Goal: Use online tool/utility: Utilize a website feature to perform a specific function

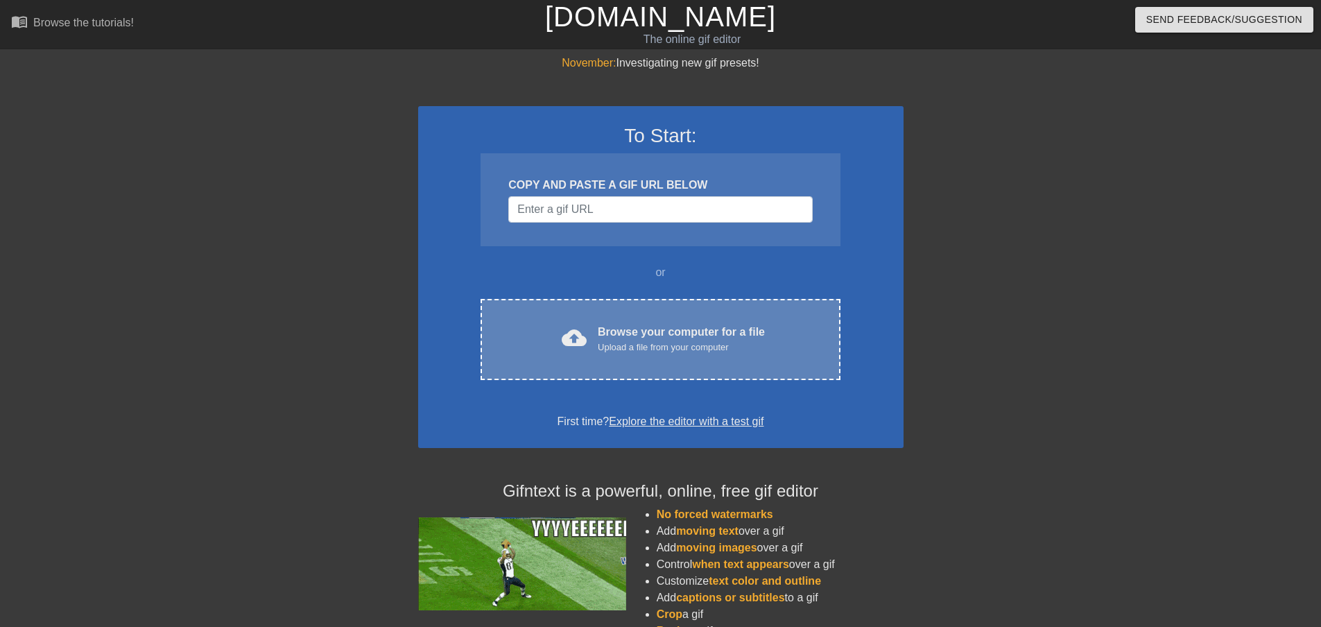
click at [589, 339] on div "cloud_upload Browse your computer for a file Upload a file from your computer" at bounding box center [660, 339] width 301 height 31
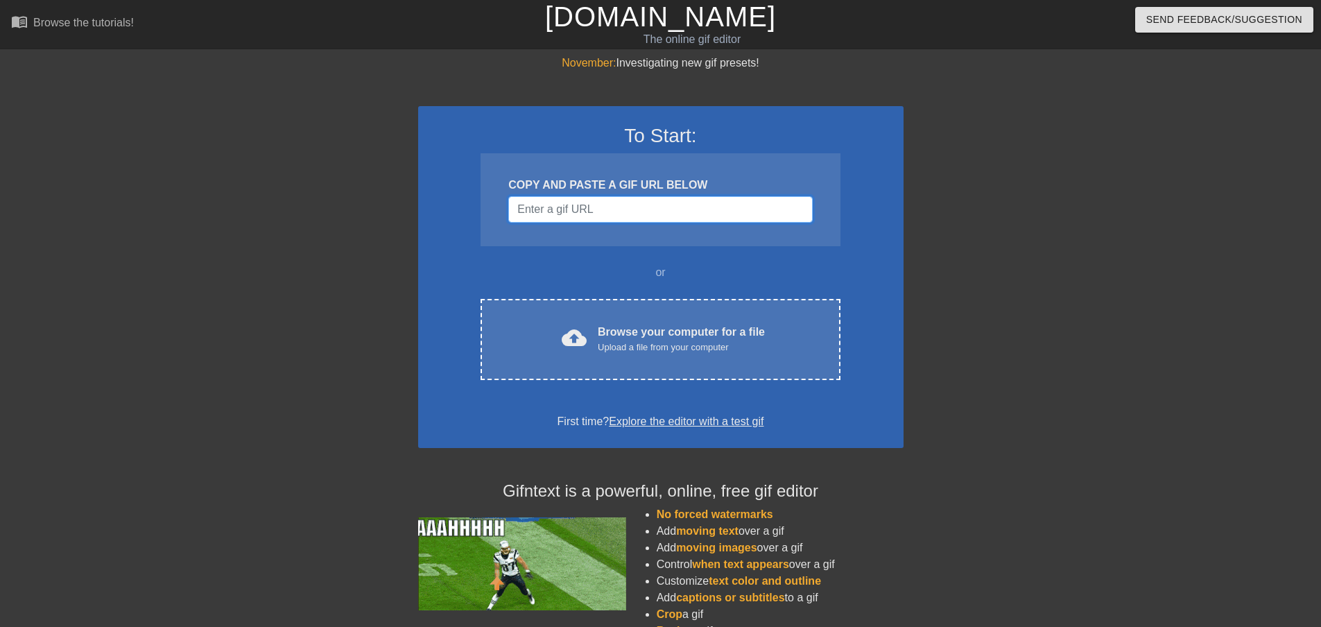
click at [668, 209] on input "Username" at bounding box center [660, 209] width 304 height 26
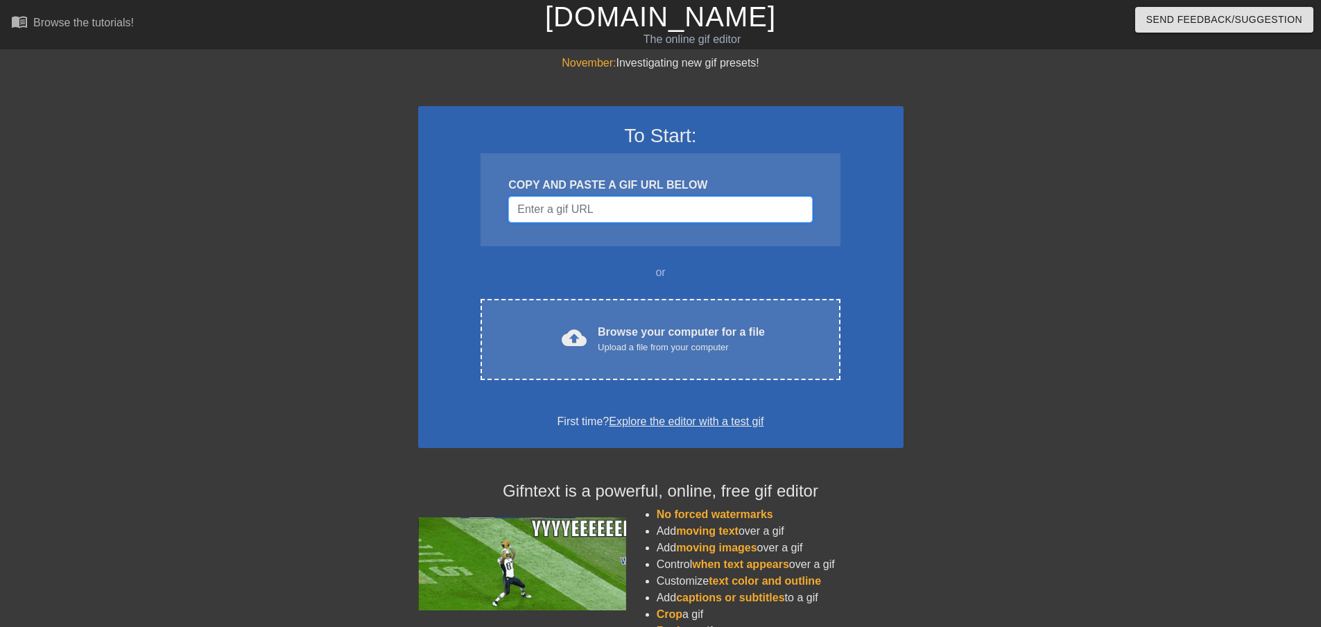
paste input "[URL][DOMAIN_NAME]"
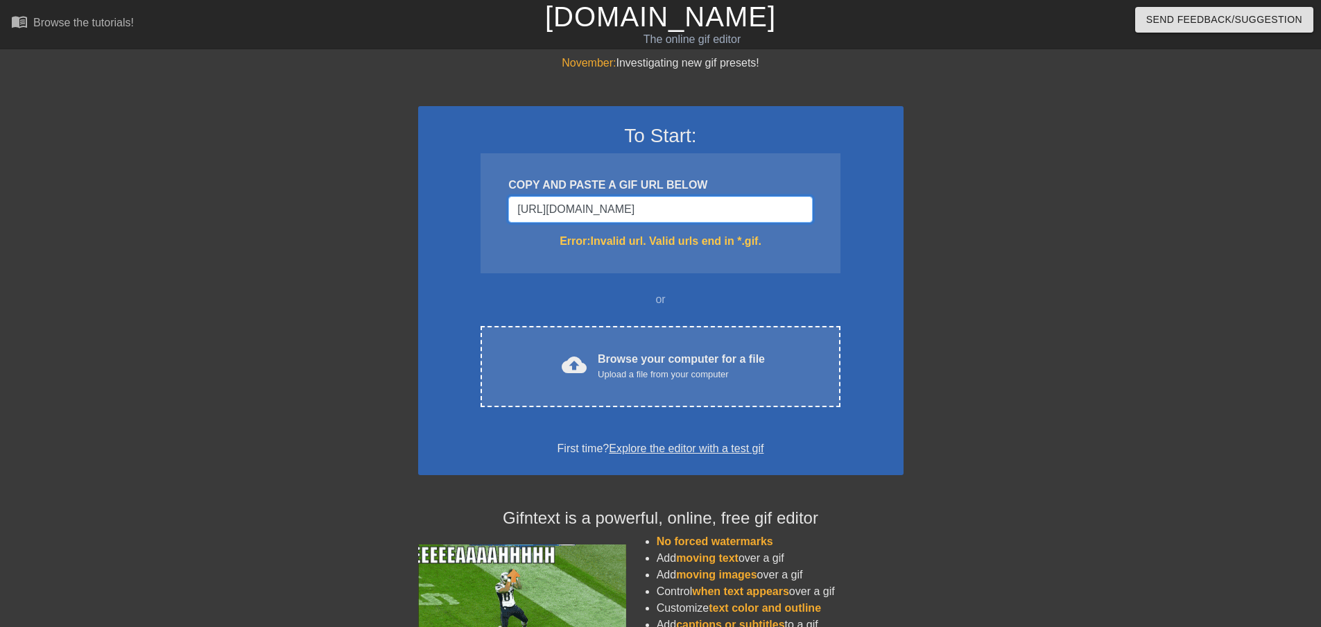
scroll to position [0, 901]
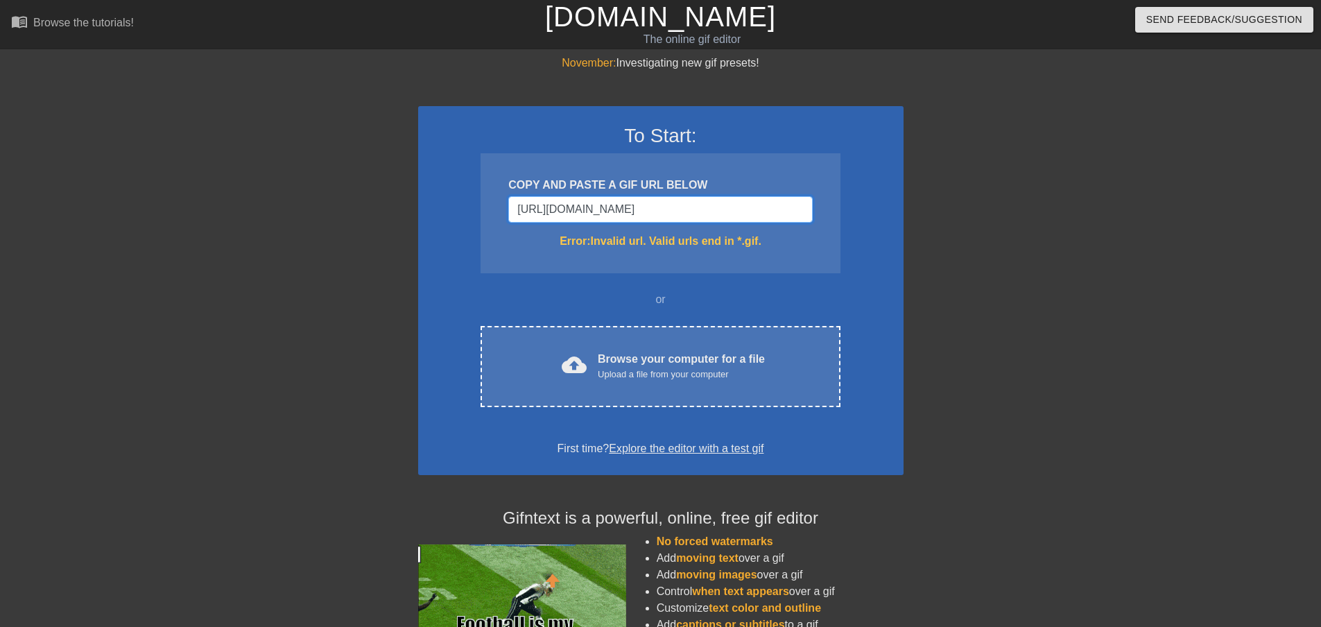
type input "[URL][DOMAIN_NAME]"
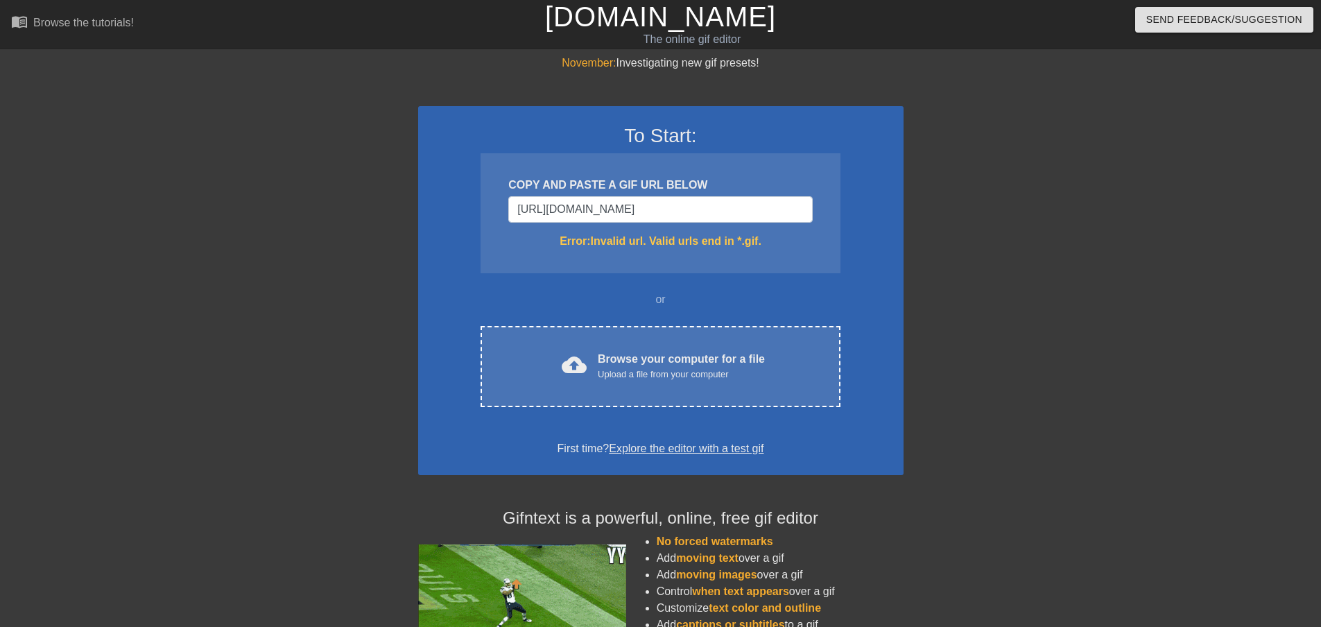
scroll to position [0, 0]
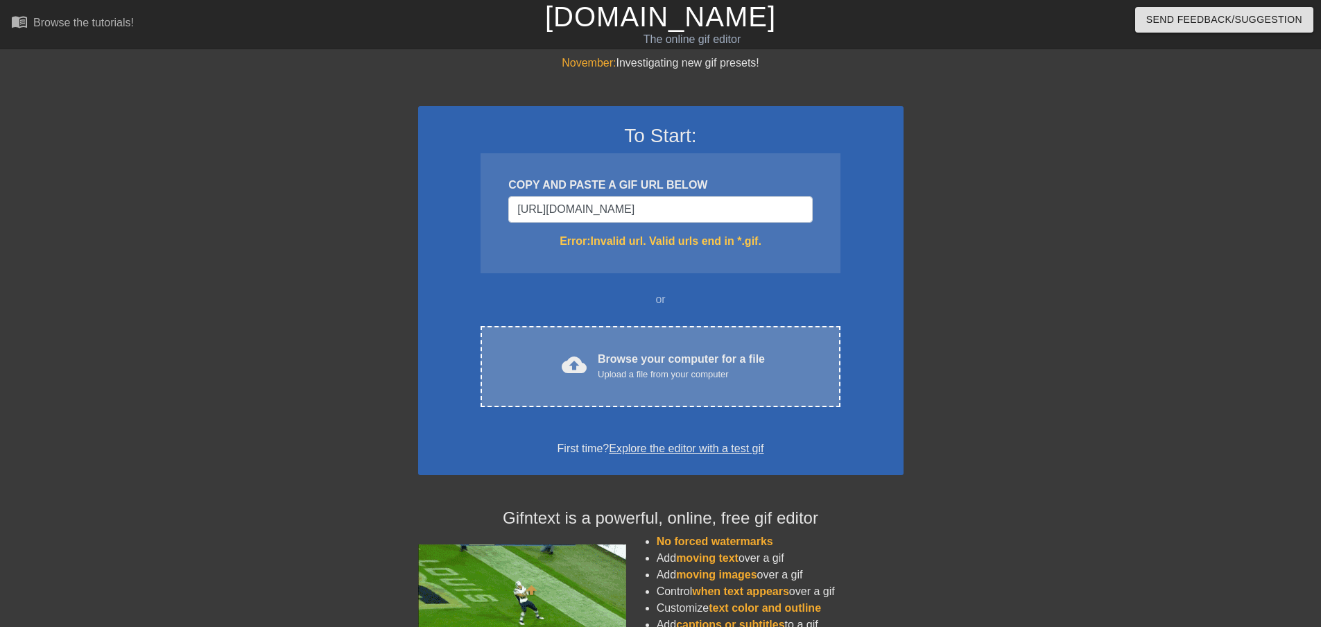
click at [609, 374] on div "Upload a file from your computer" at bounding box center [681, 374] width 167 height 14
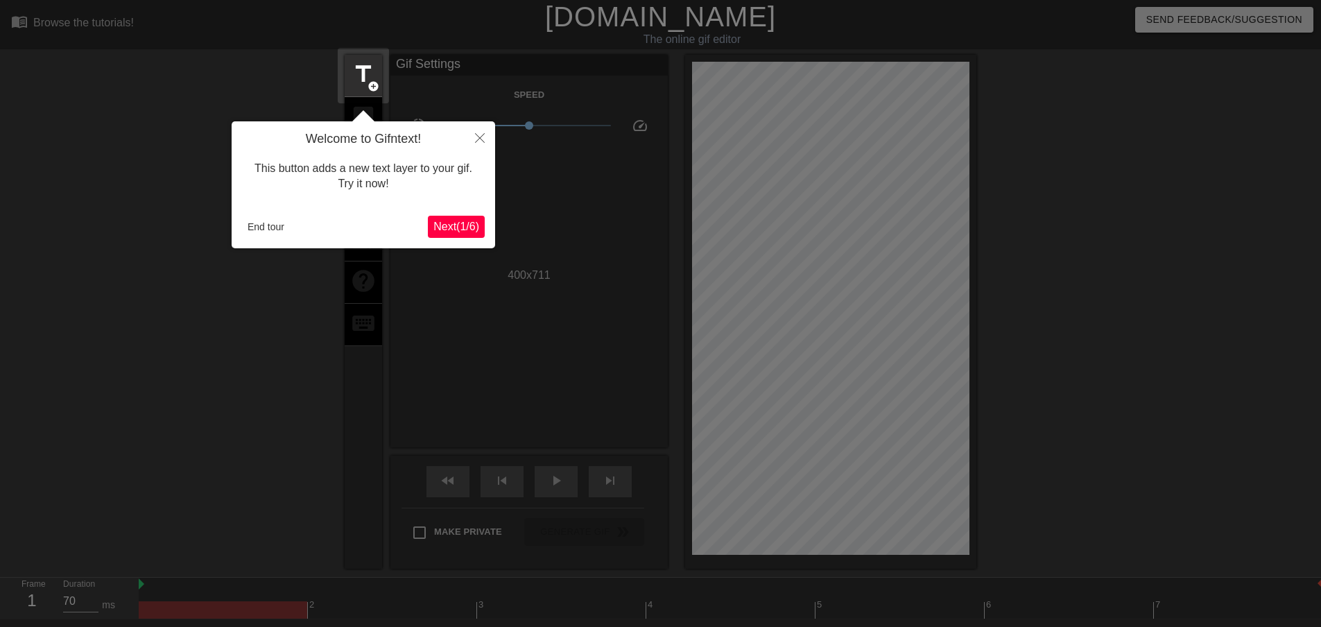
scroll to position [34, 0]
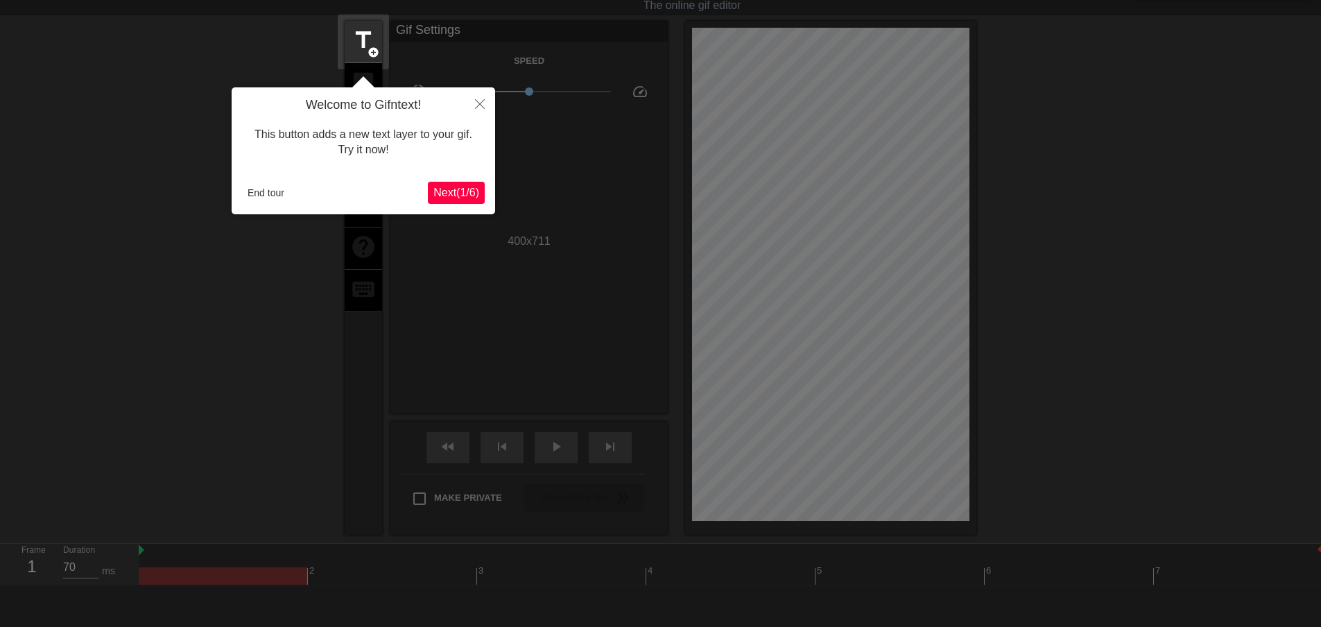
click at [453, 186] on span "Next ( 1 / 6 )" at bounding box center [456, 192] width 46 height 12
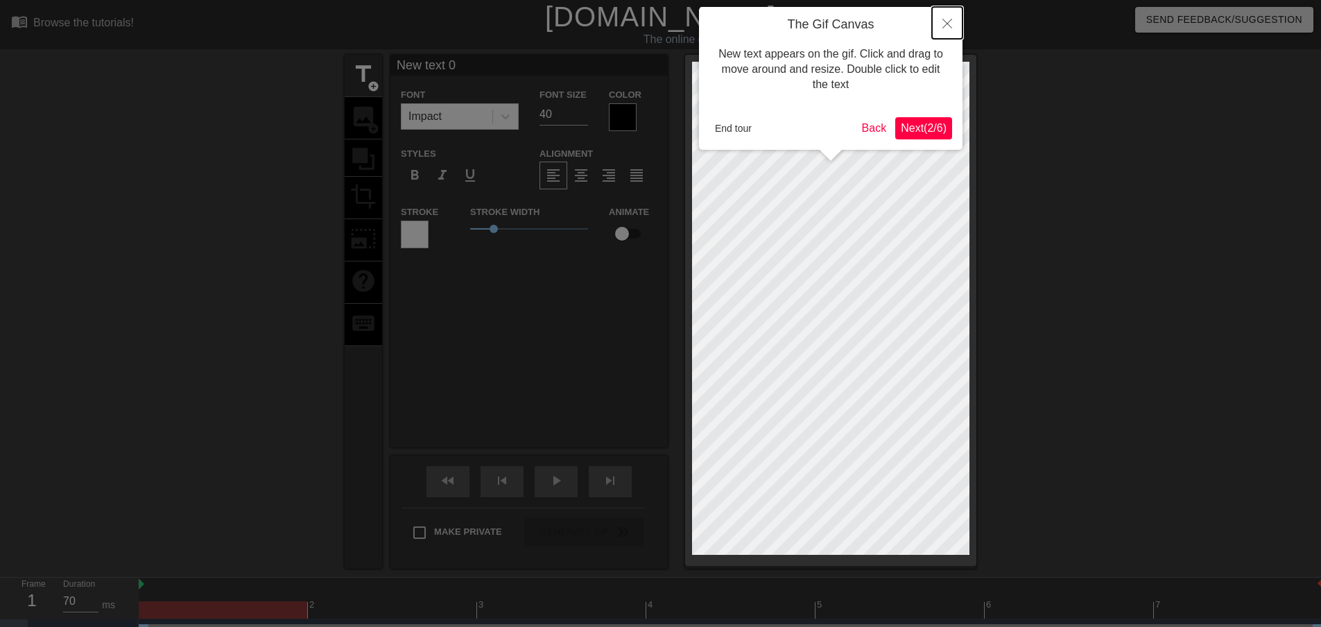
click at [948, 19] on button "Close" at bounding box center [947, 23] width 31 height 32
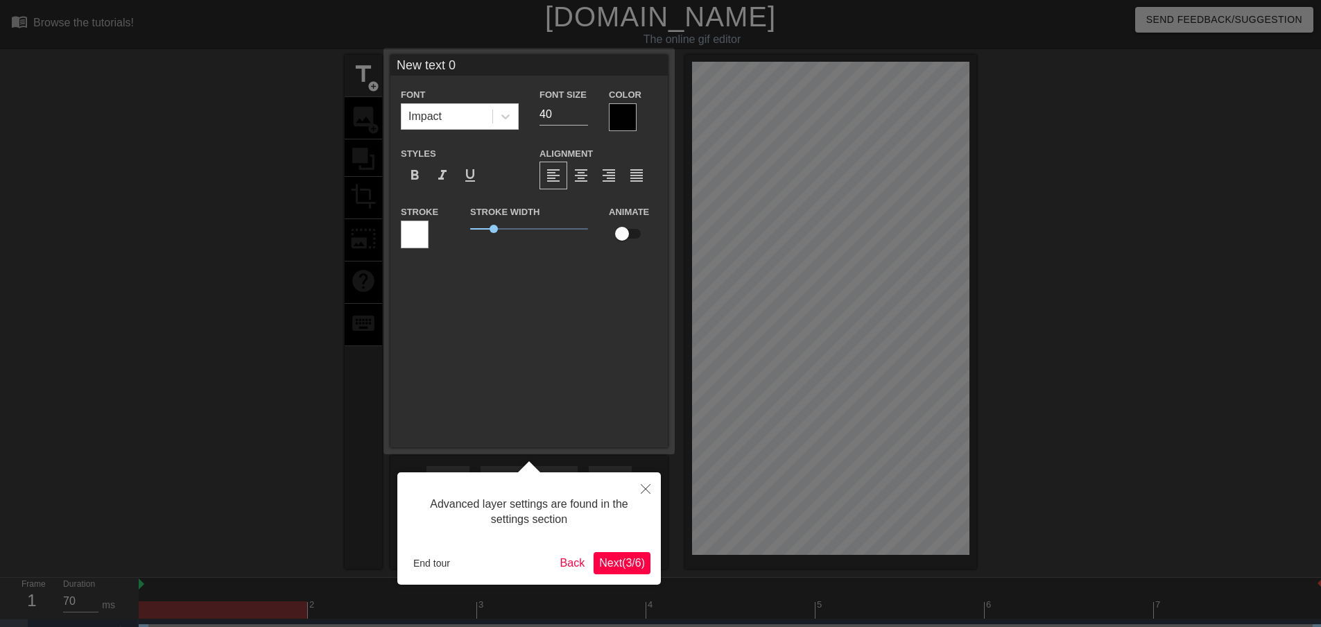
scroll to position [26, 0]
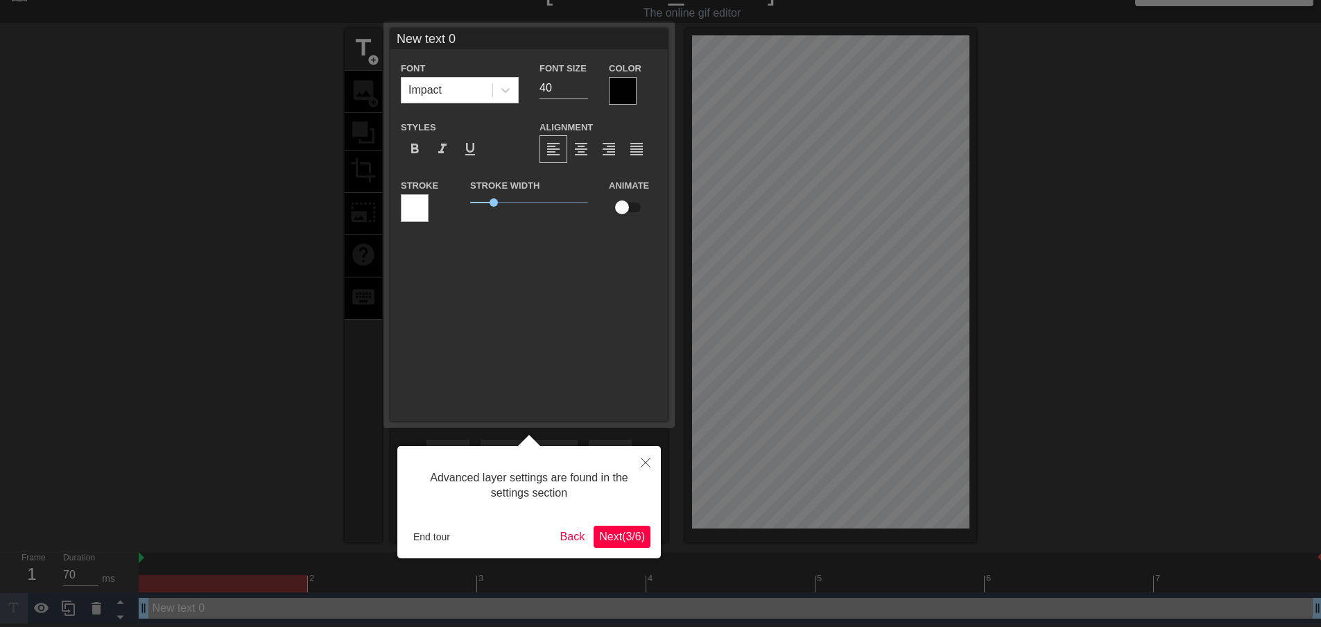
click at [611, 533] on span "Next ( 3 / 6 )" at bounding box center [622, 536] width 46 height 12
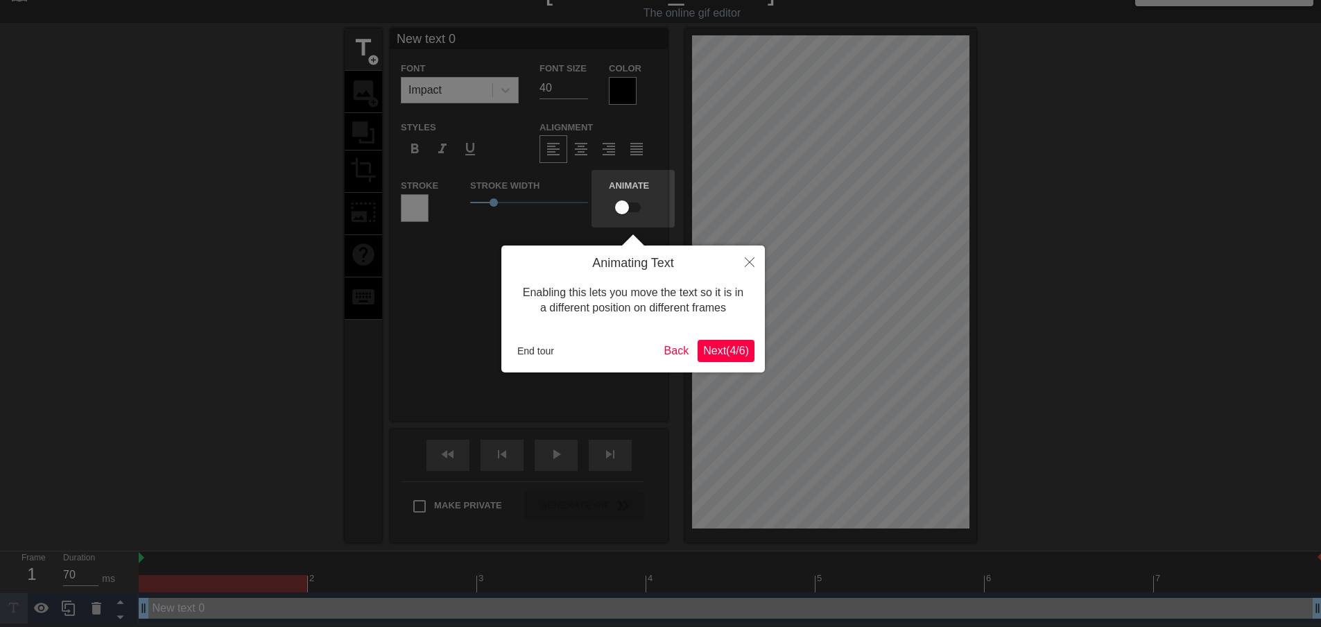
scroll to position [0, 0]
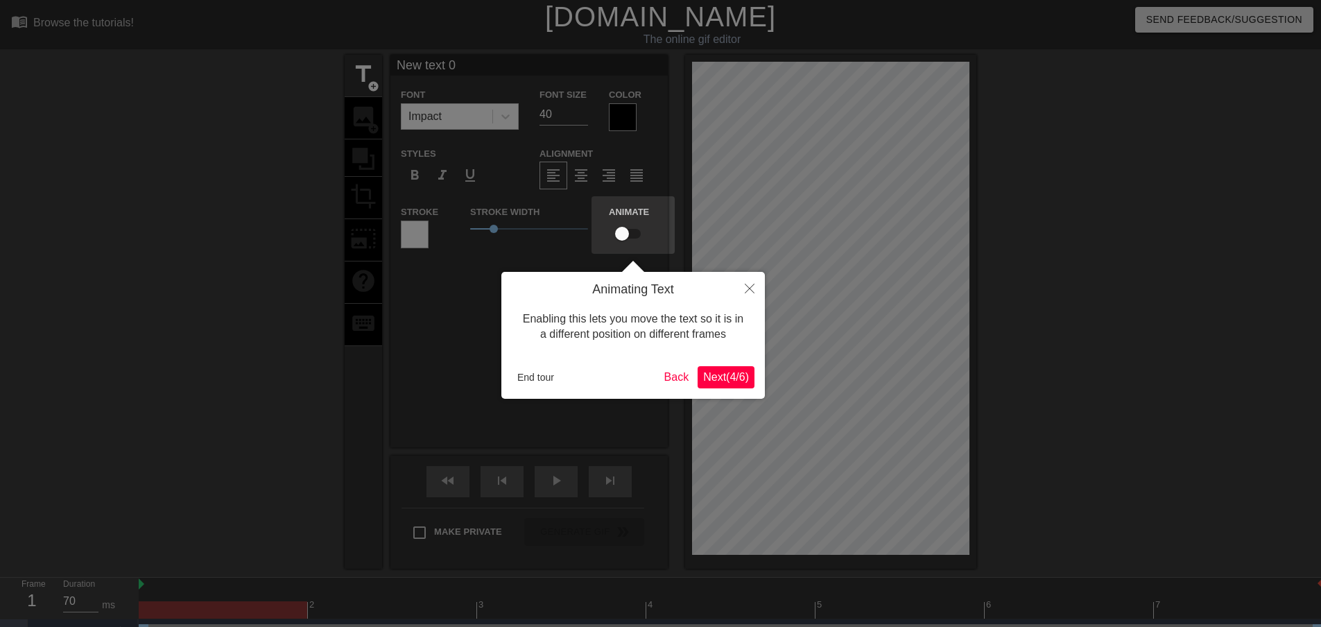
click at [717, 383] on button "Next ( 4 / 6 )" at bounding box center [725, 377] width 57 height 22
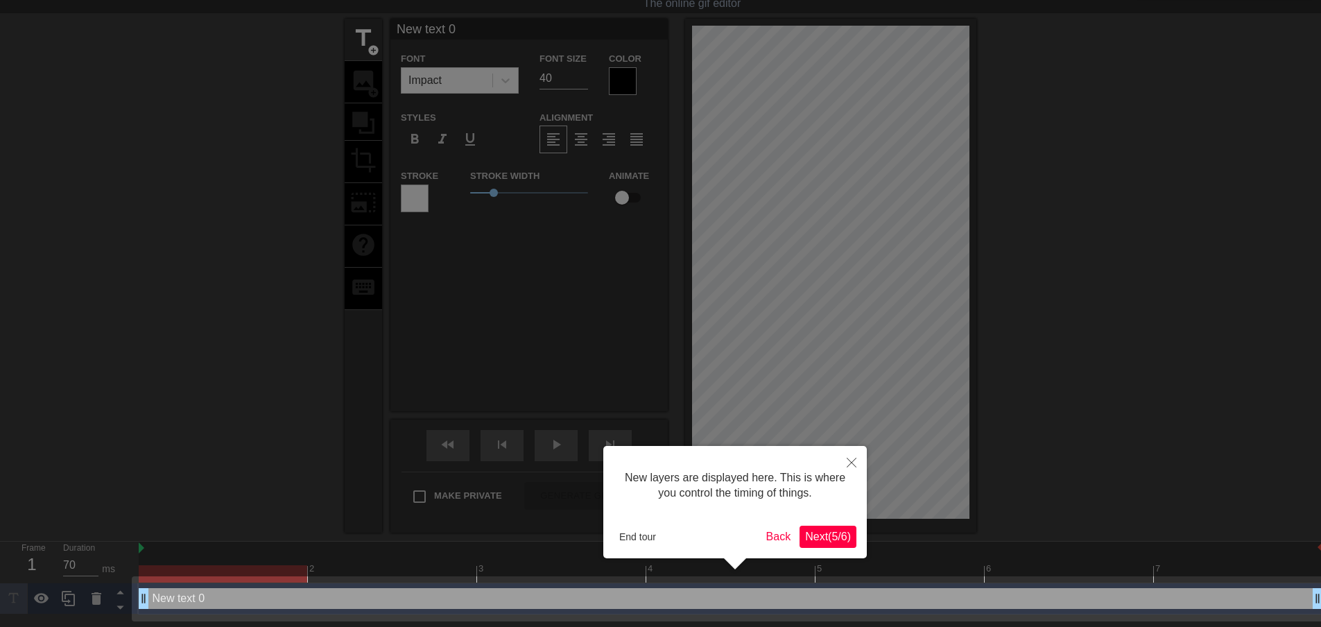
click at [831, 530] on span "Next ( 5 / 6 )" at bounding box center [828, 536] width 46 height 12
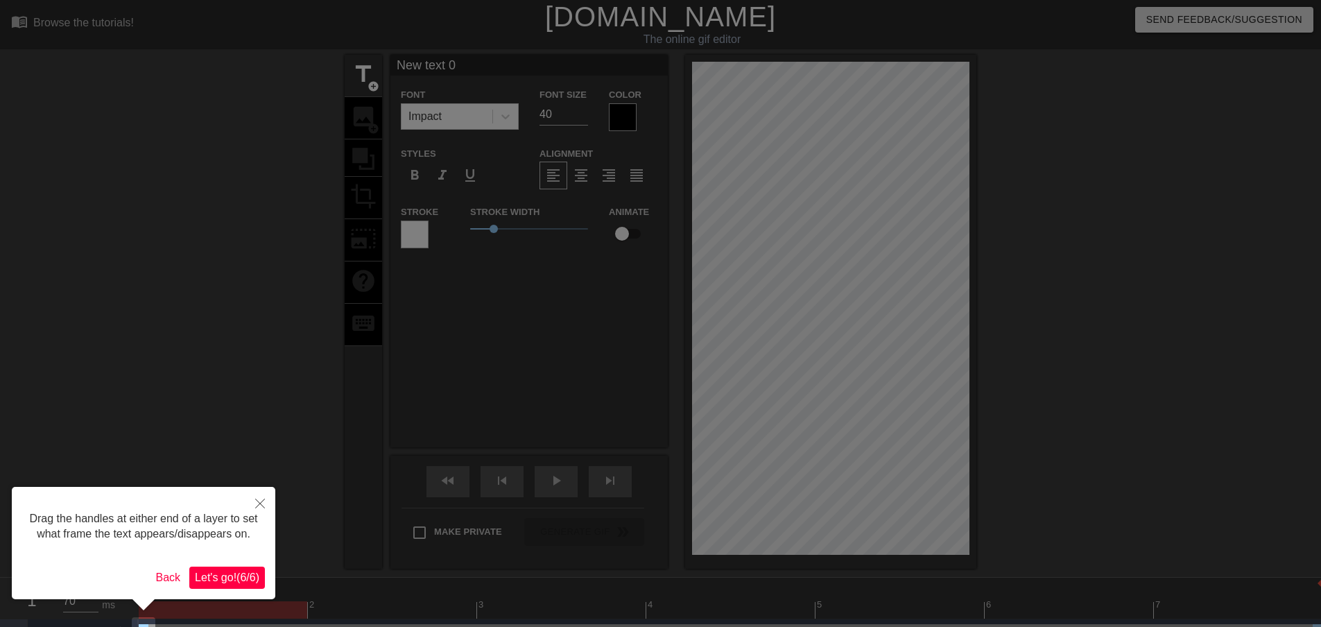
click at [236, 575] on span "Let's go! ( 6 / 6 )" at bounding box center [227, 577] width 64 height 12
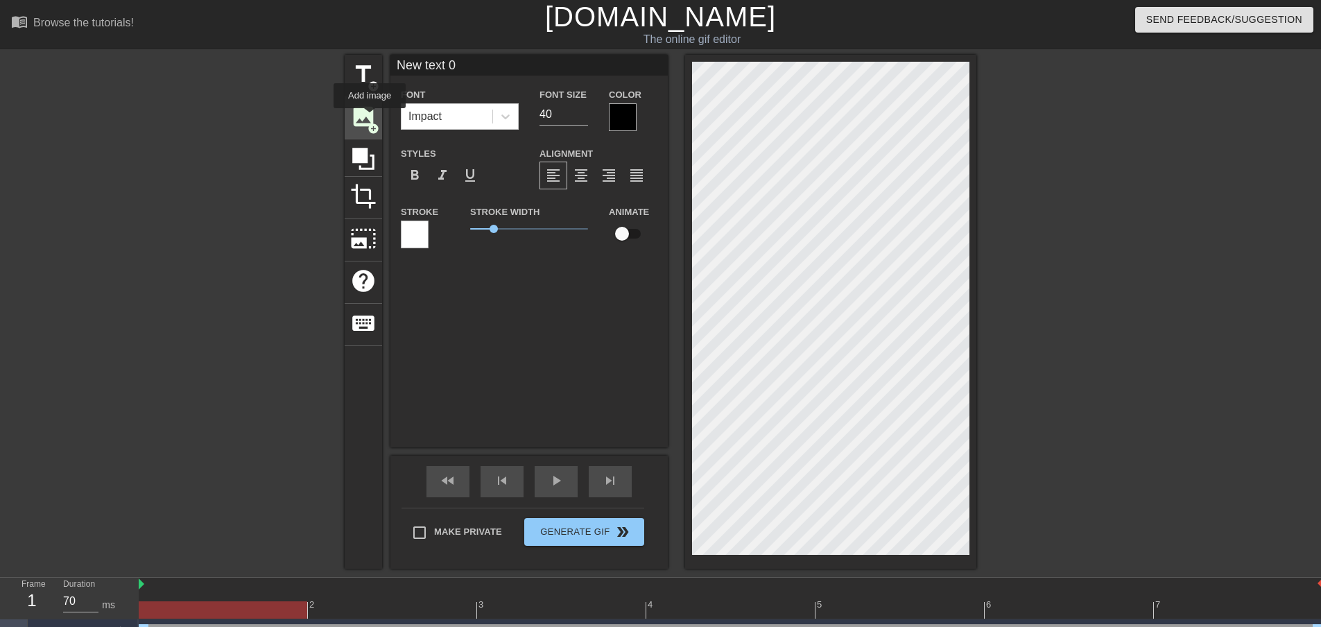
click at [370, 118] on span "image" at bounding box center [363, 116] width 26 height 26
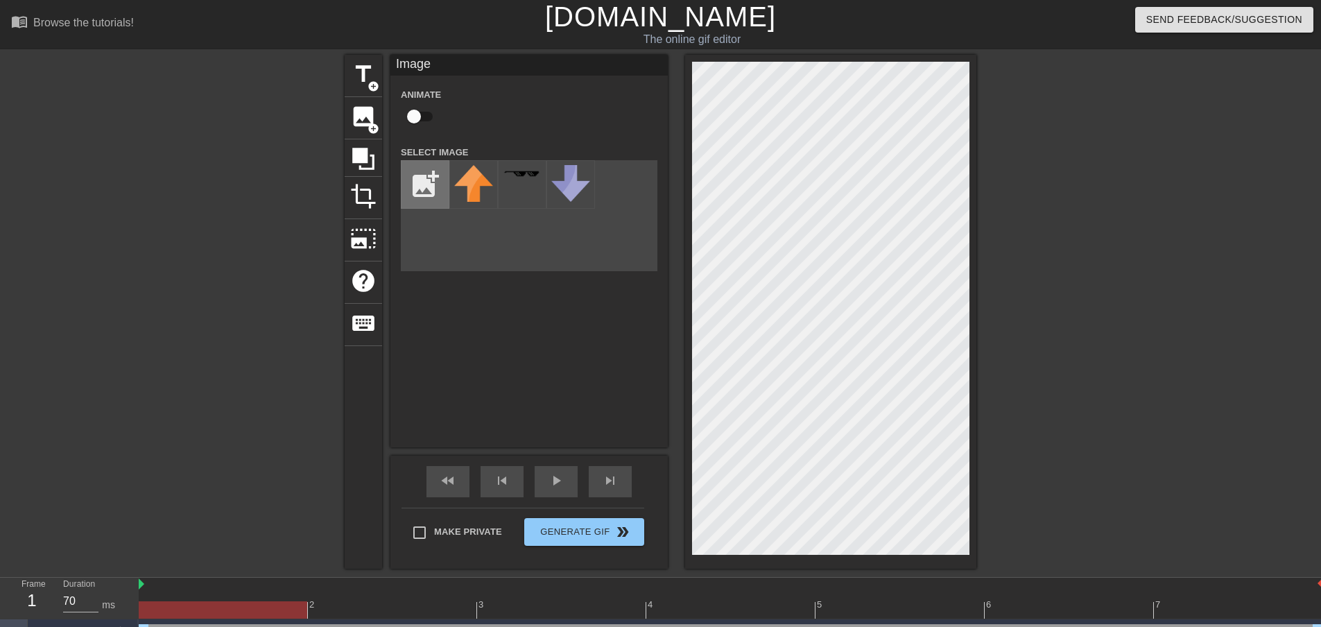
click at [421, 183] on input "file" at bounding box center [424, 184] width 47 height 47
type input "C:\fakepath\jackdaniels no bg.png"
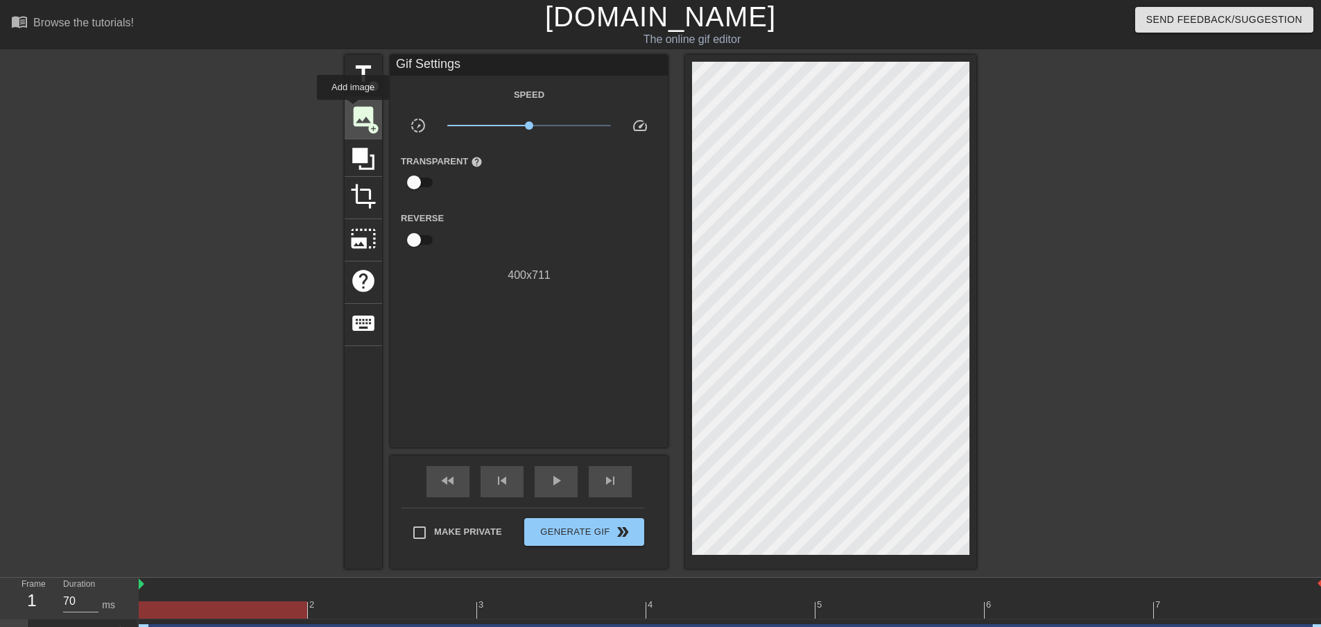
click at [353, 110] on span "image" at bounding box center [363, 116] width 26 height 26
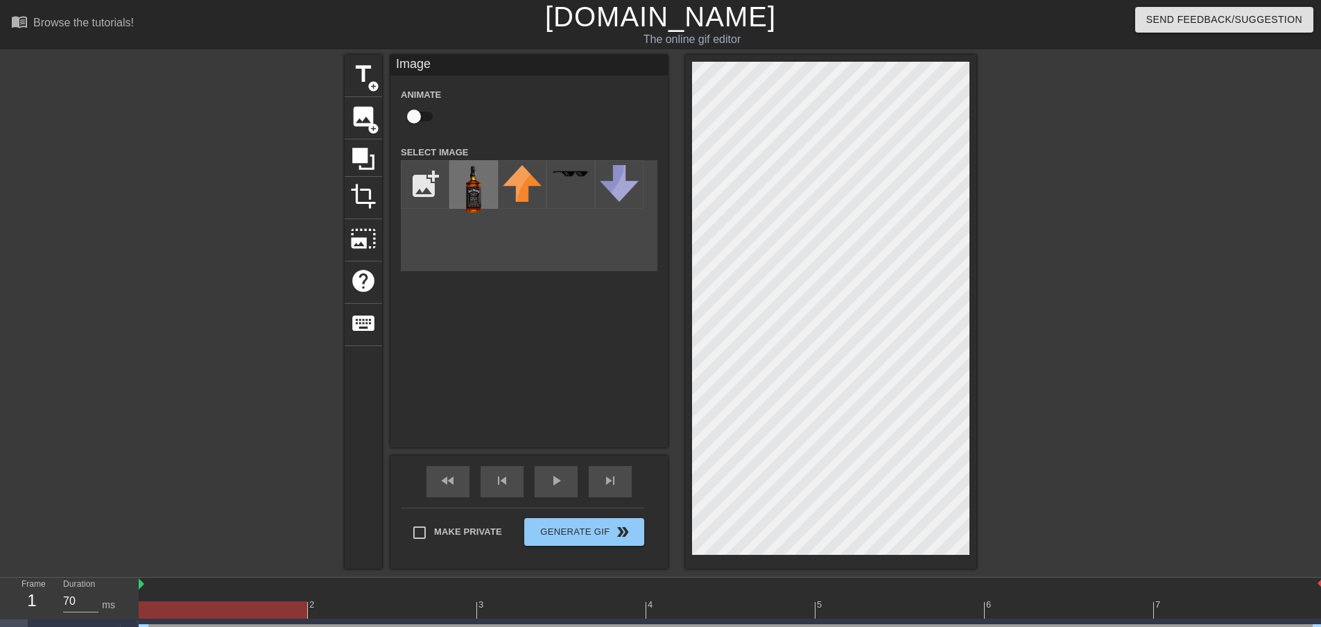
click at [469, 189] on img at bounding box center [473, 189] width 39 height 49
click at [347, 602] on div at bounding box center [731, 609] width 1184 height 17
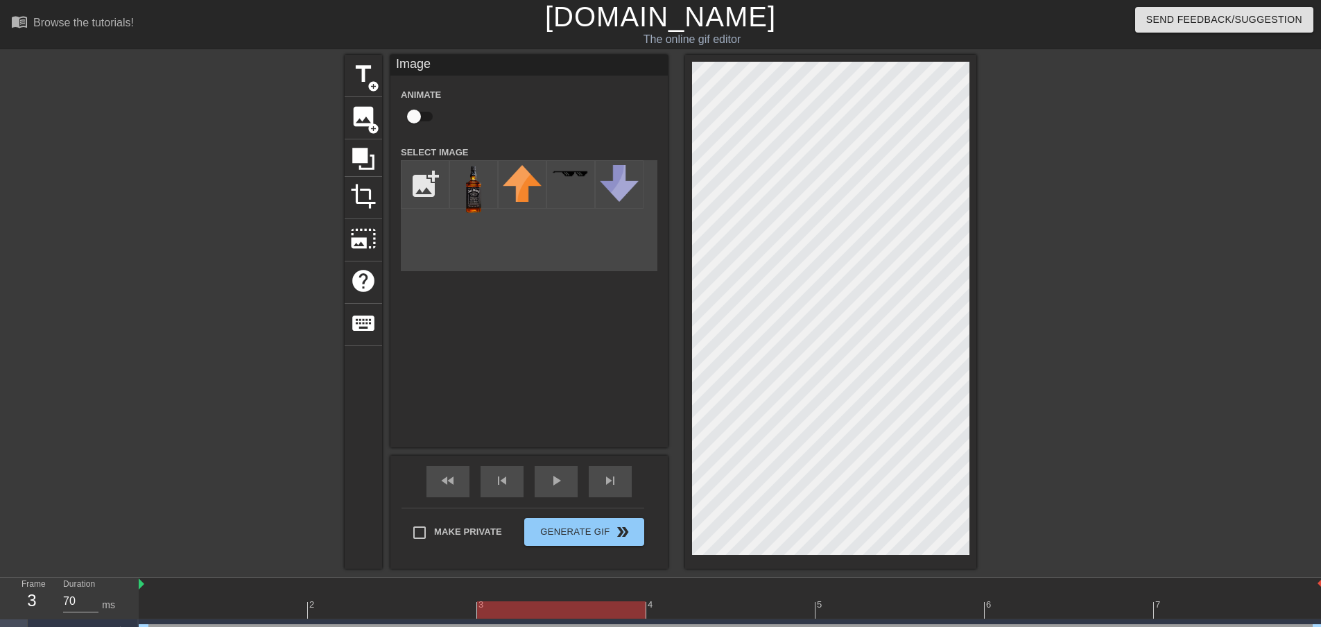
click at [558, 609] on div at bounding box center [731, 609] width 1184 height 17
click at [699, 615] on div "2 3 4 5 6 7" at bounding box center [731, 598] width 1184 height 42
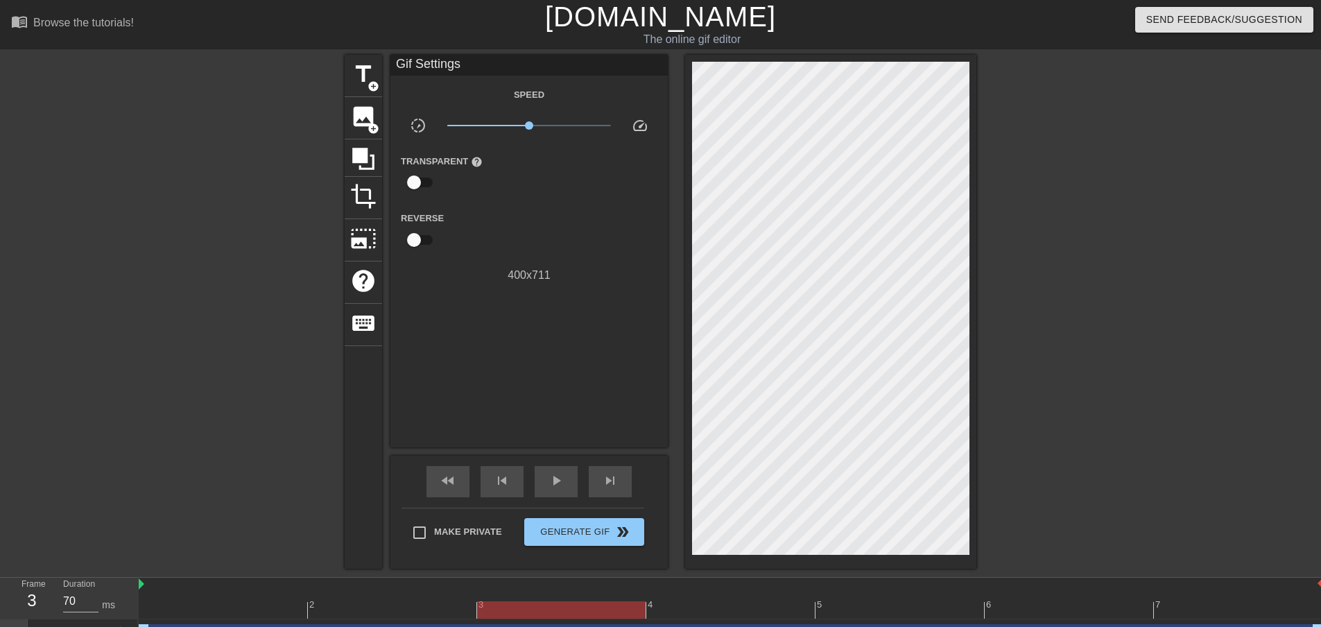
click at [716, 608] on div at bounding box center [731, 609] width 1184 height 17
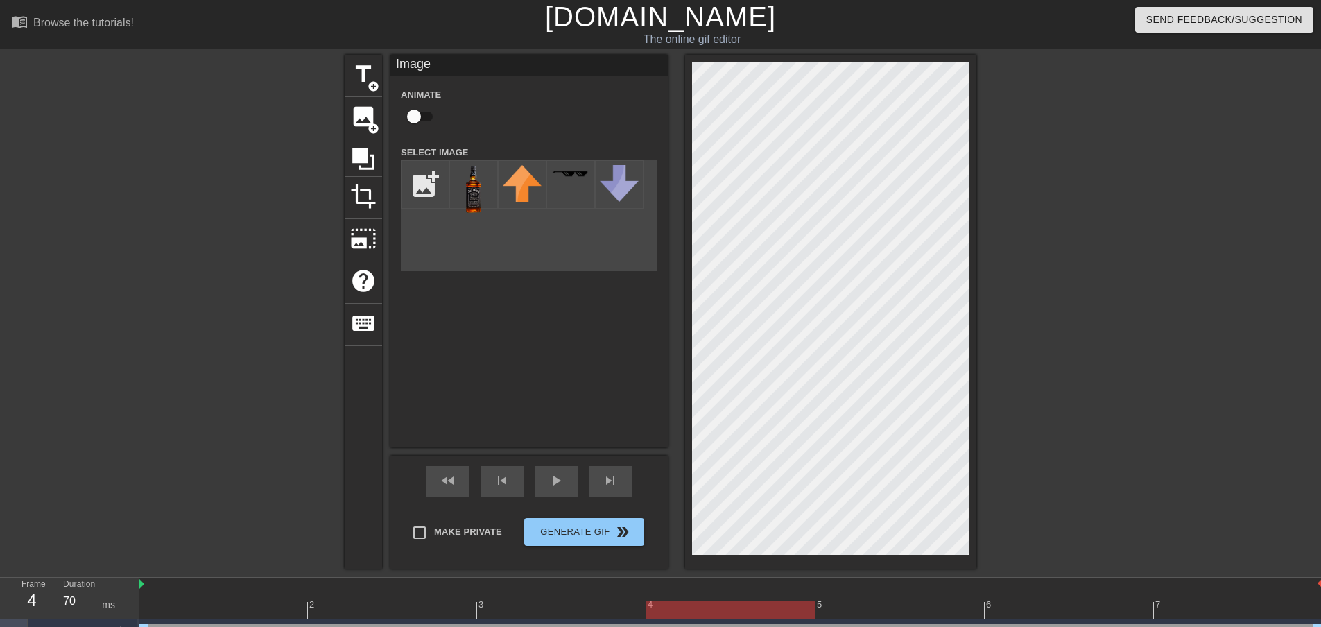
click at [856, 35] on div "menu_book Browse the tutorials! [DOMAIN_NAME] The online gif editor Send Feedba…" at bounding box center [660, 340] width 1321 height 681
type input "60"
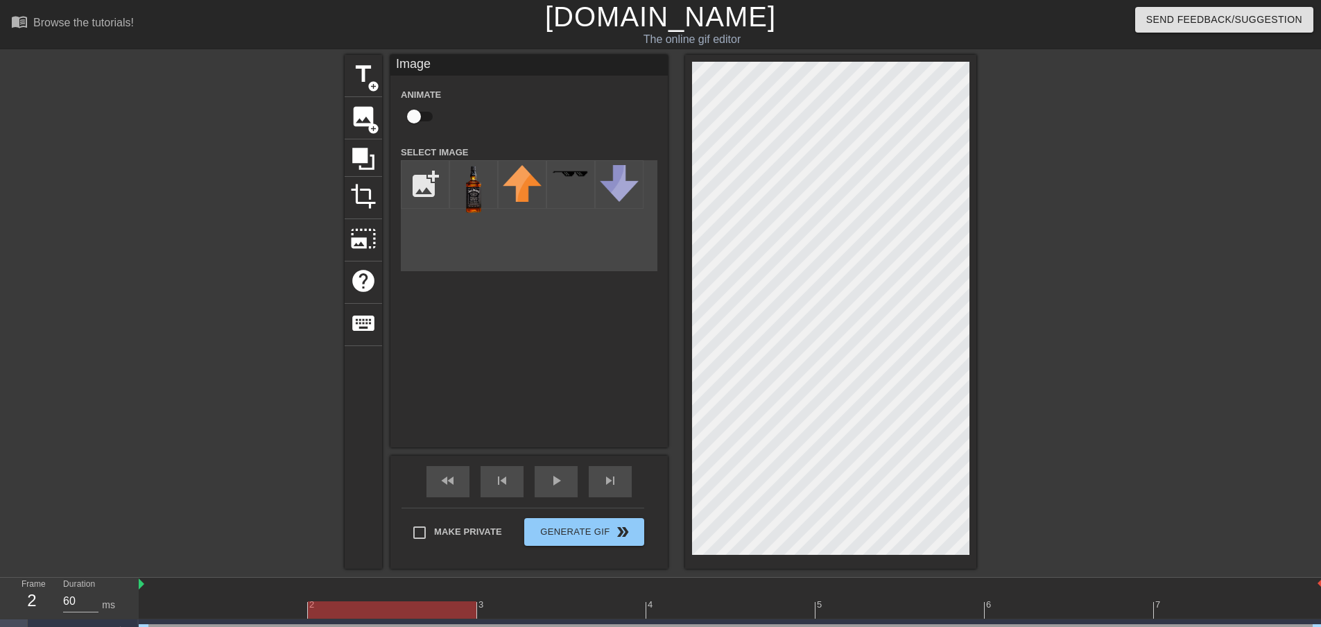
click at [386, 609] on div at bounding box center [731, 609] width 1184 height 17
click at [412, 112] on input "checkbox" at bounding box center [413, 116] width 79 height 26
checkbox input "true"
type input "70"
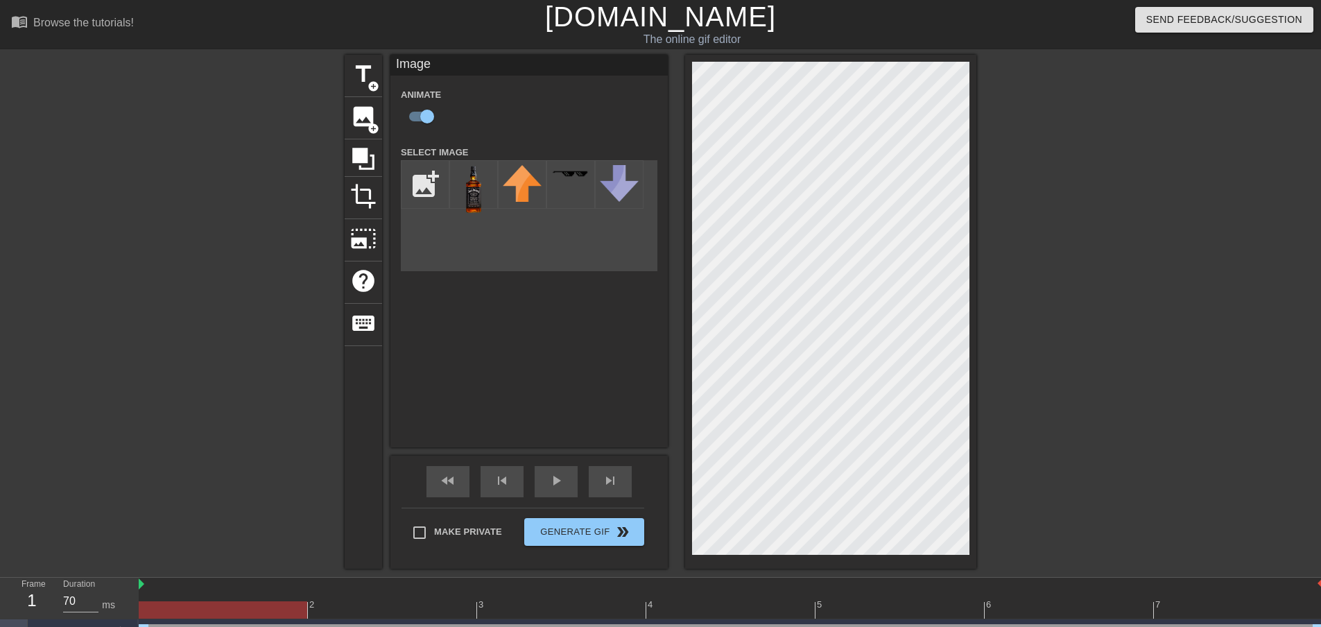
click at [191, 609] on div at bounding box center [731, 609] width 1184 height 17
